Goal: Information Seeking & Learning: Check status

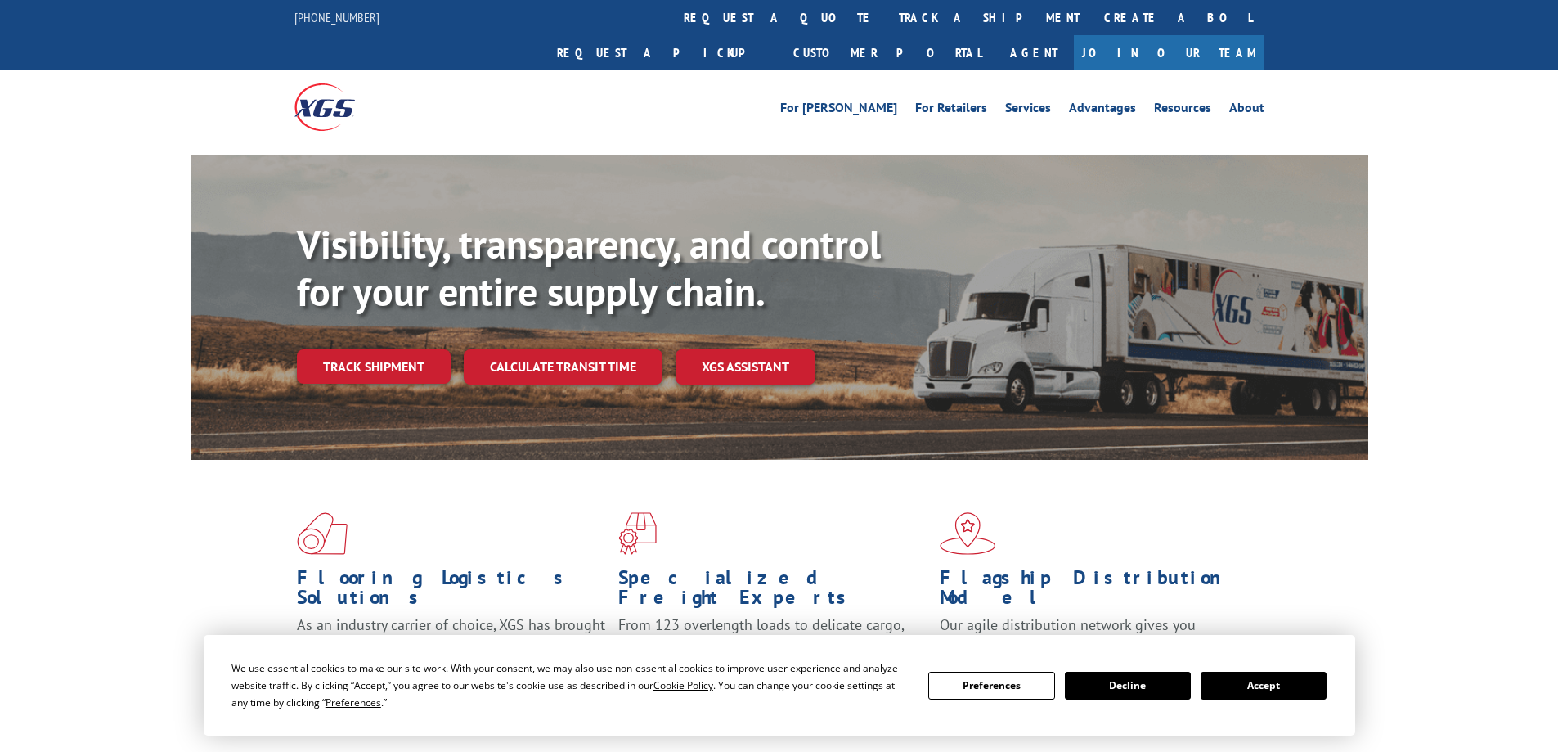
click at [1265, 694] on button "Accept" at bounding box center [1264, 686] width 126 height 28
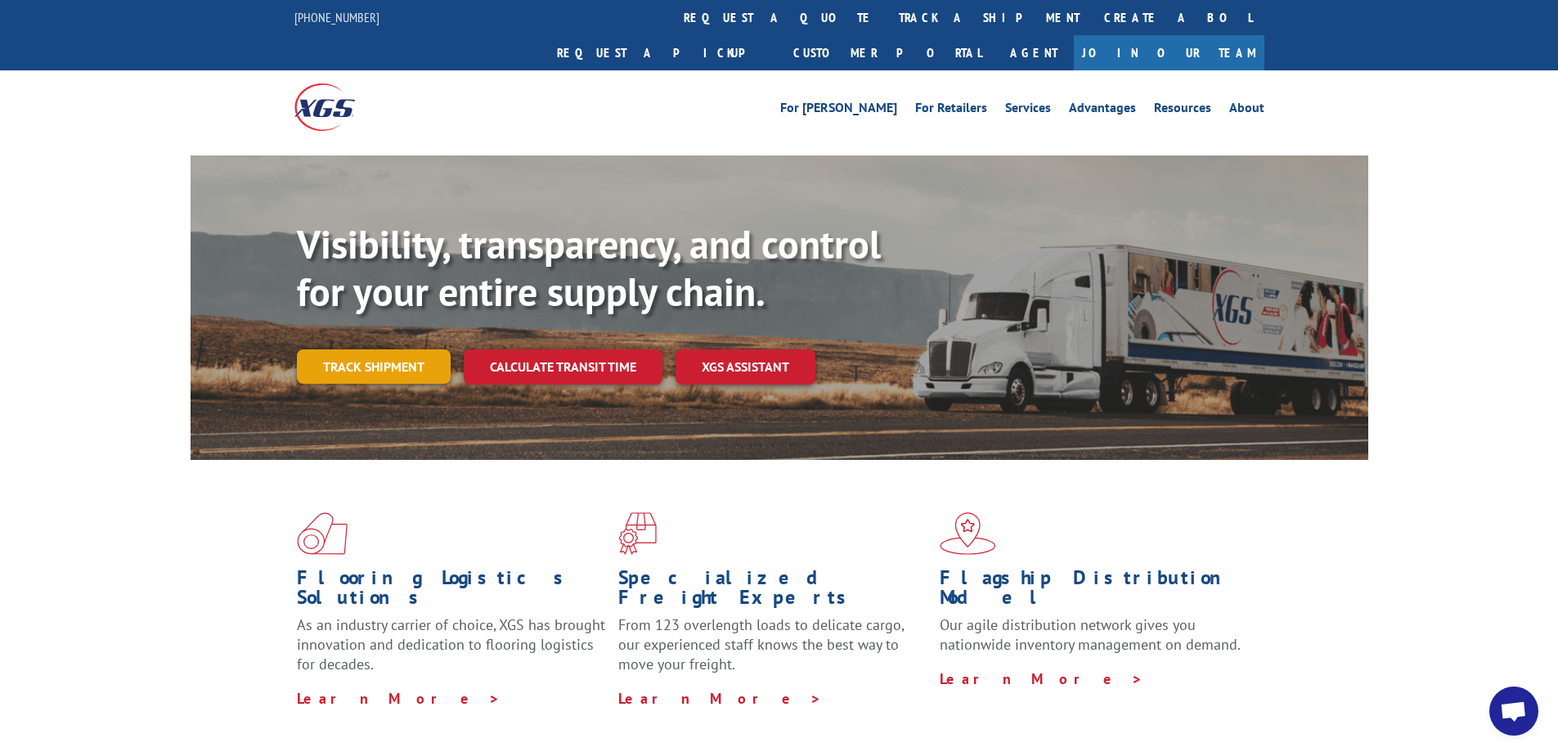
click at [432, 349] on link "Track shipment" at bounding box center [374, 366] width 154 height 34
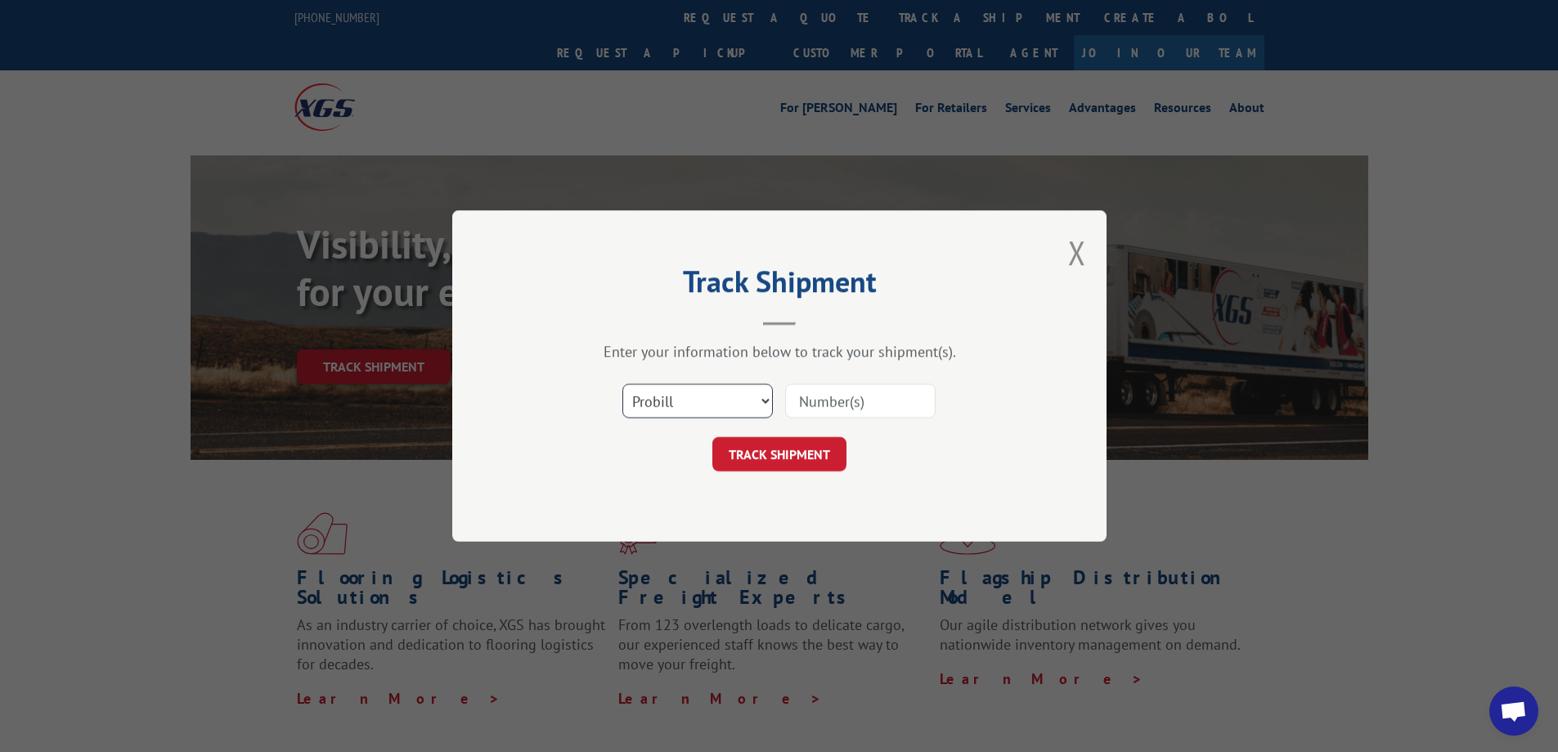
click at [724, 396] on select "Select category... Probill BOL PO" at bounding box center [697, 401] width 151 height 34
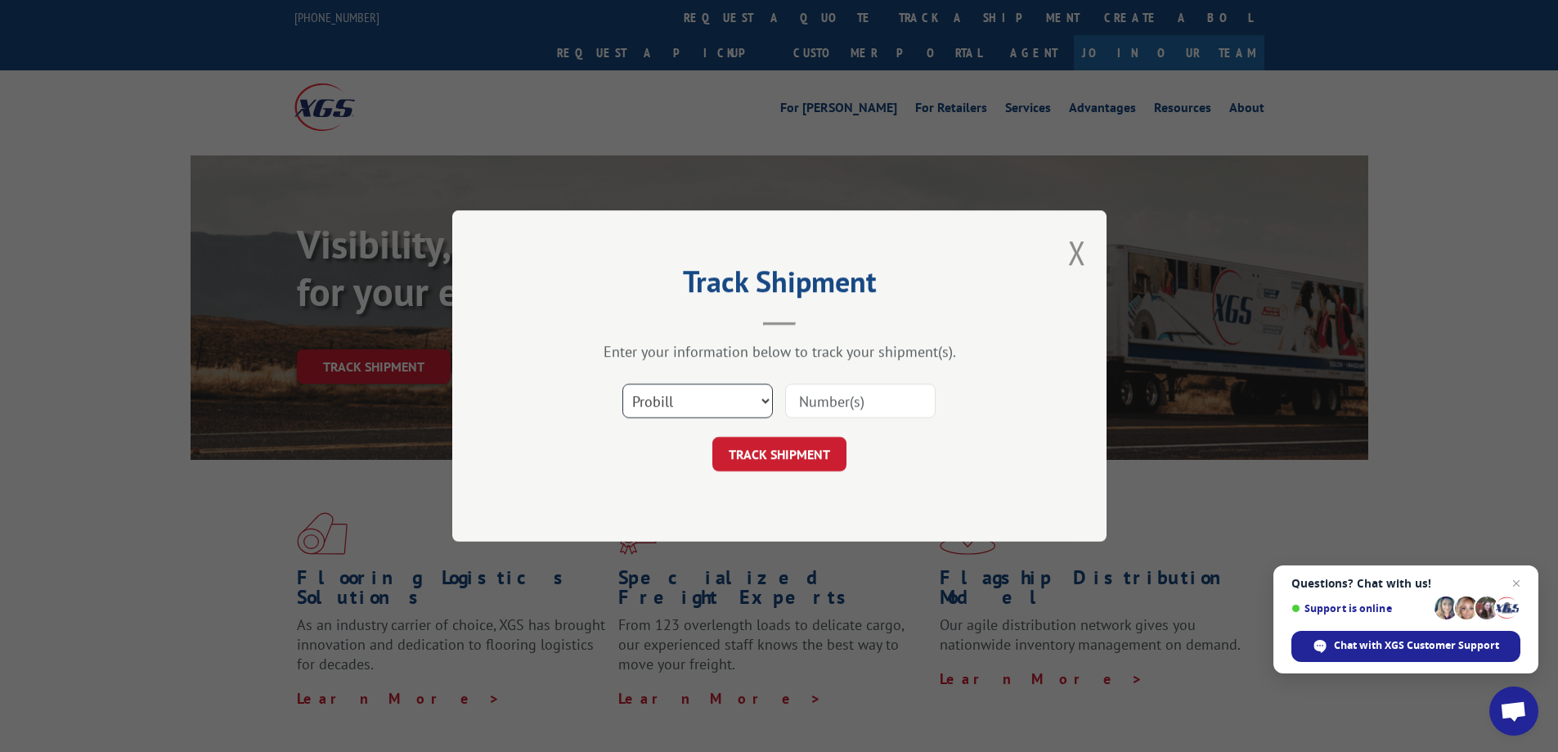
select select "bol"
click at [622, 384] on select "Select category... Probill BOL PO" at bounding box center [697, 401] width 151 height 34
click at [838, 409] on input at bounding box center [860, 401] width 151 height 34
paste input "6022777"
type input "6022777"
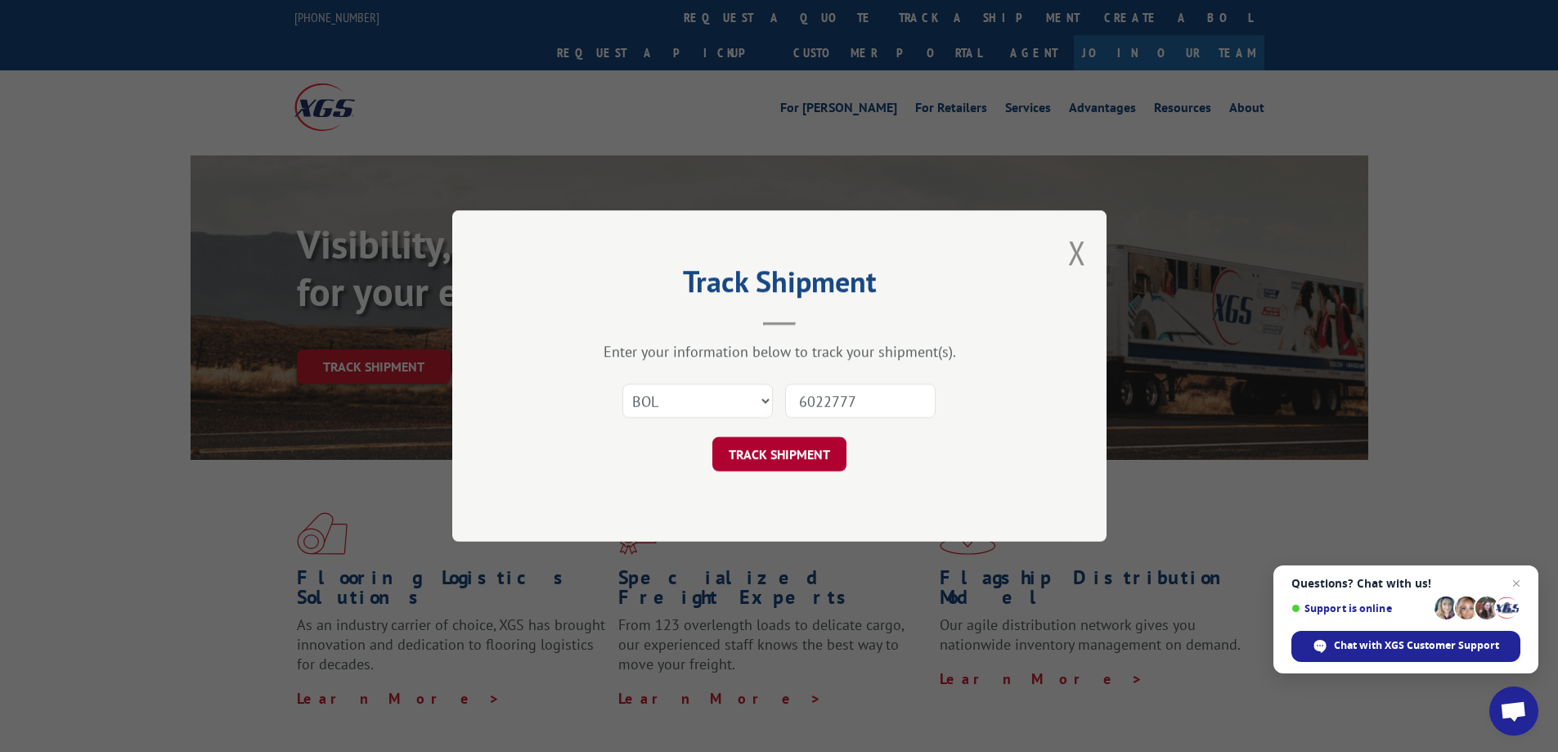
click at [794, 449] on button "TRACK SHIPMENT" at bounding box center [779, 454] width 134 height 34
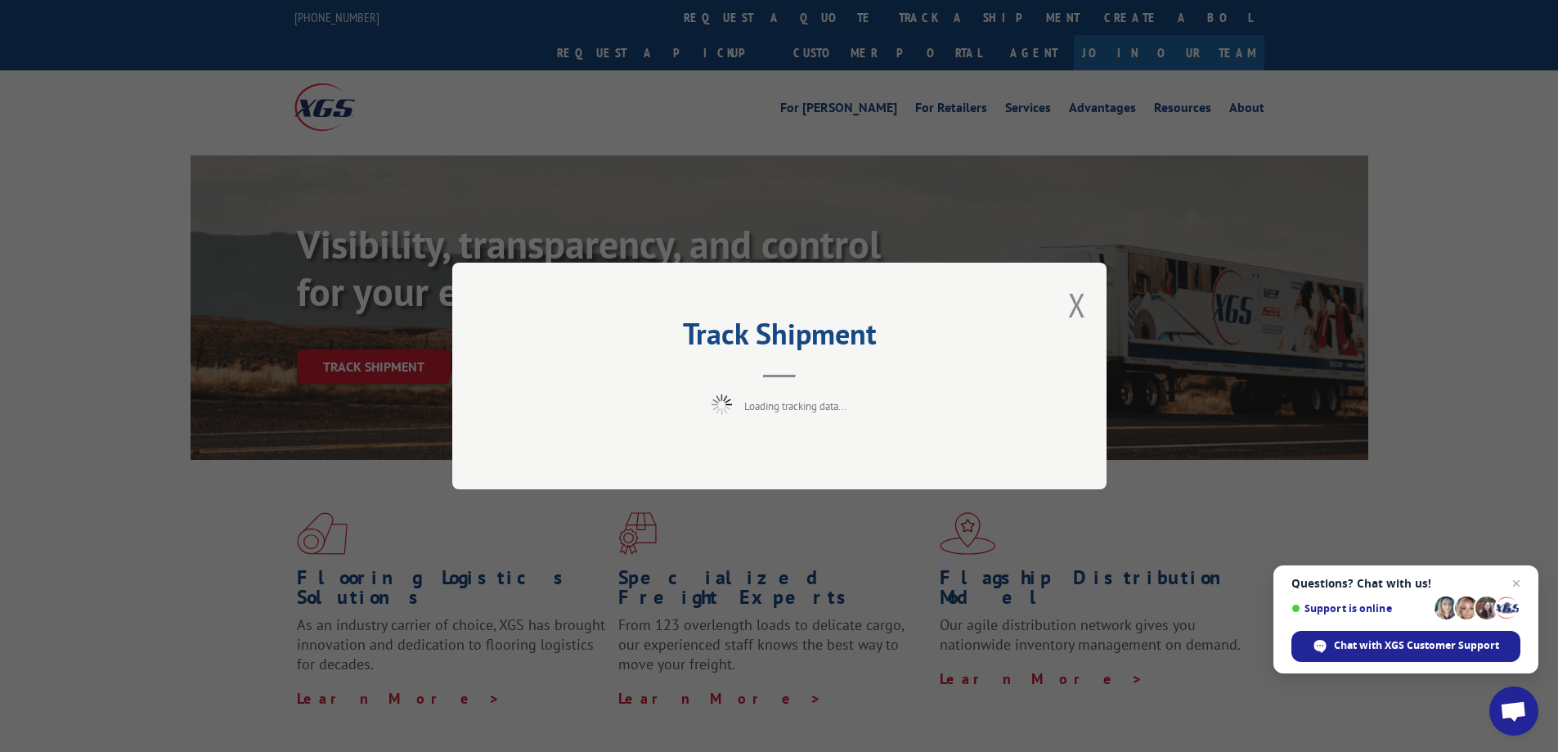
click at [1519, 577] on span "Close chat" at bounding box center [1517, 583] width 20 height 20
